Goal: Transaction & Acquisition: Purchase product/service

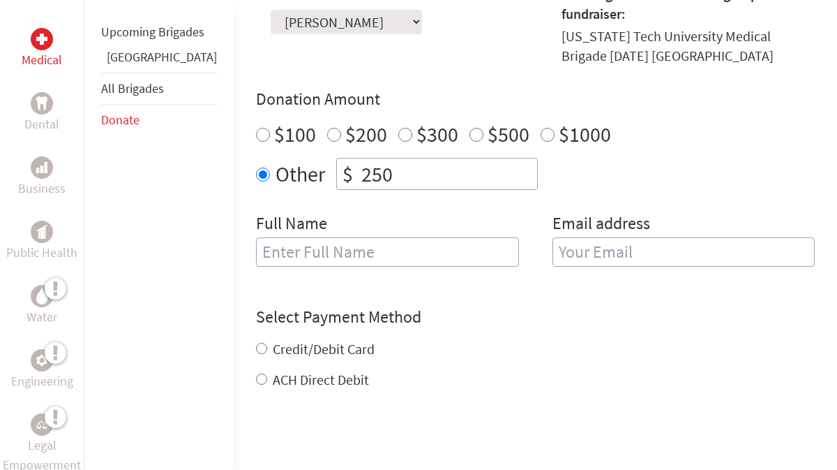
scroll to position [487, 0]
click at [314, 236] on input "text" at bounding box center [387, 250] width 263 height 29
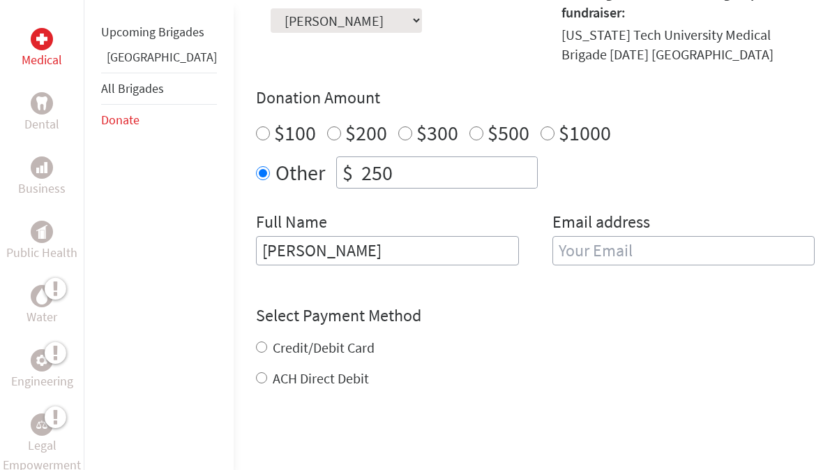
click at [725, 236] on input "email" at bounding box center [684, 250] width 263 height 29
click at [356, 236] on input "[PERSON_NAME]" at bounding box center [387, 250] width 263 height 29
type input "[PERSON_NAME]"
click at [611, 236] on input "email" at bounding box center [684, 250] width 263 height 29
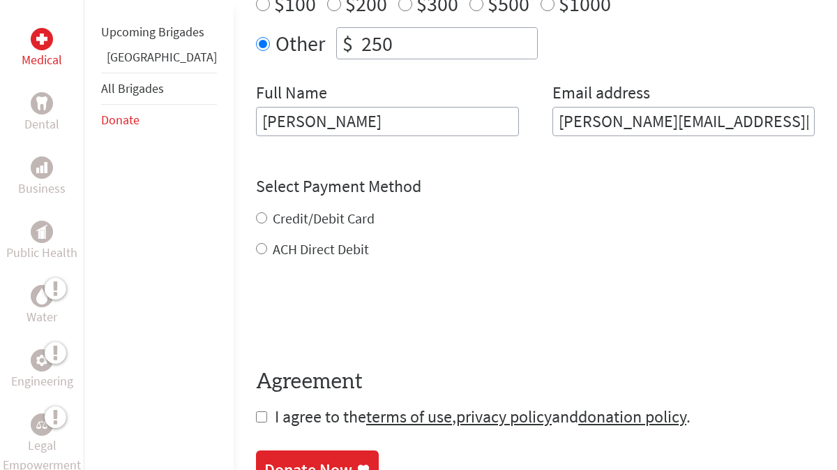
scroll to position [674, 0]
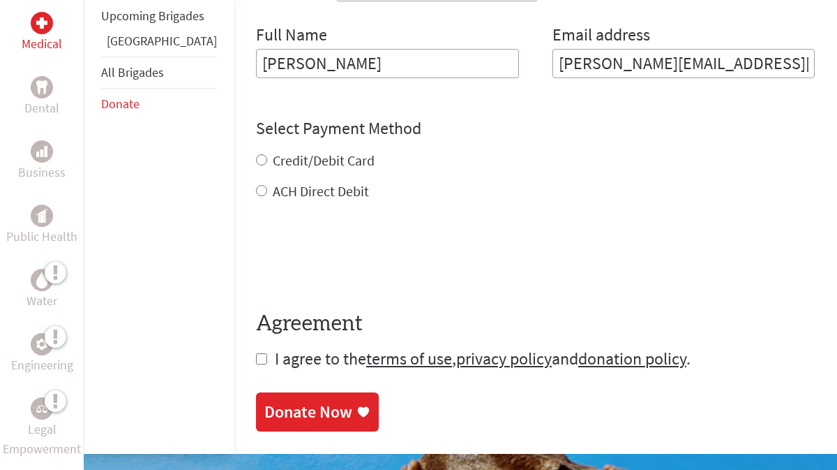
type input "[PERSON_NAME][EMAIL_ADDRESS][DOMAIN_NAME]"
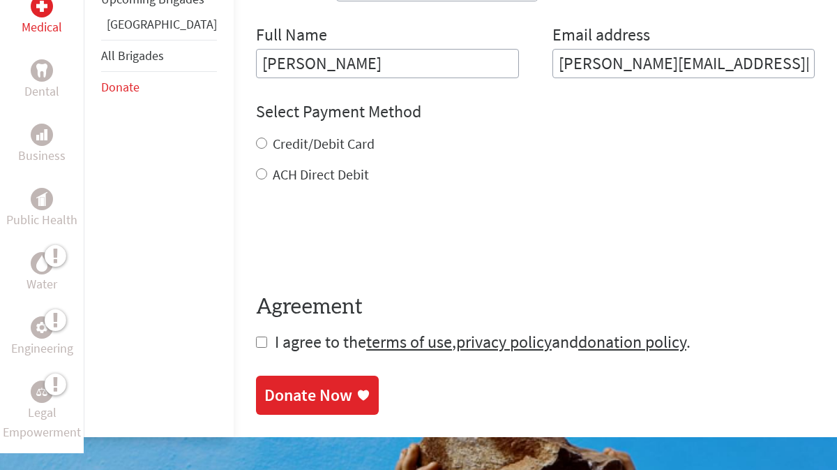
click at [256, 134] on div "Credit/Debit Card ACH Direct Debit" at bounding box center [535, 159] width 559 height 50
click at [256, 137] on input "Credit/Debit Card" at bounding box center [261, 142] width 11 height 11
radio input "true"
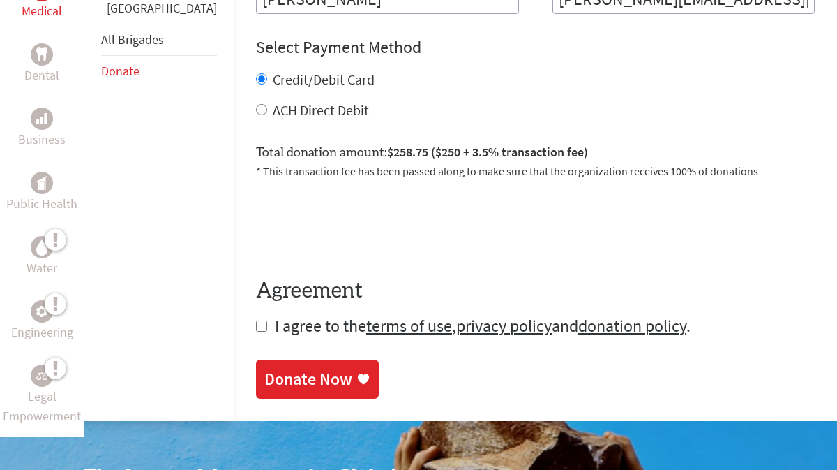
scroll to position [740, 0]
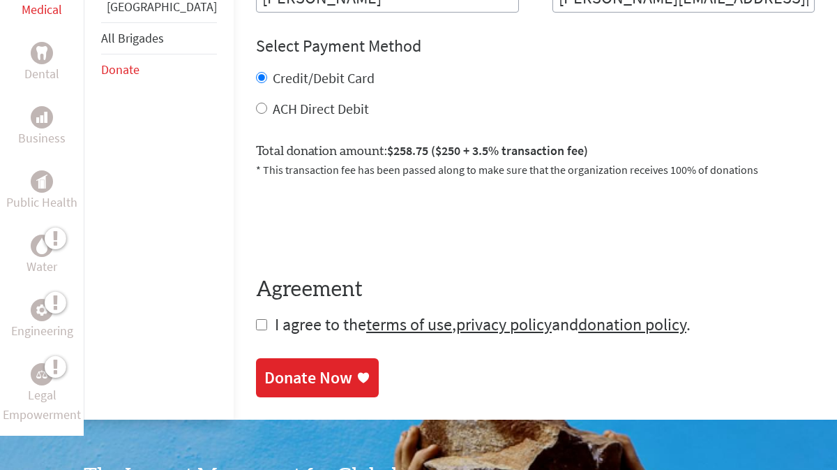
click at [256, 319] on input "checkbox" at bounding box center [261, 324] width 11 height 11
checkbox input "true"
click at [264, 368] on div "Donate Now" at bounding box center [308, 379] width 88 height 22
